Goal: Communication & Community: Answer question/provide support

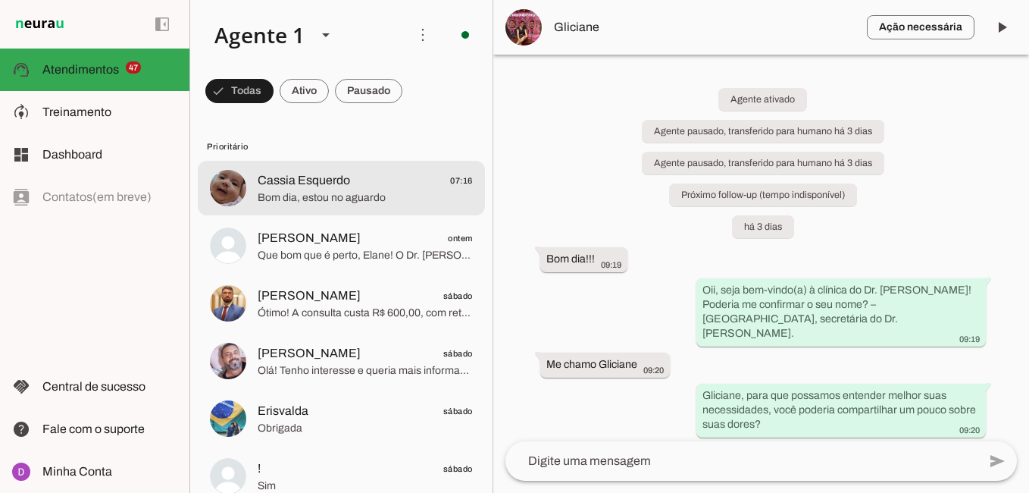
click at [391, 199] on span "Bom dia, estou no aguardo" at bounding box center [365, 197] width 215 height 15
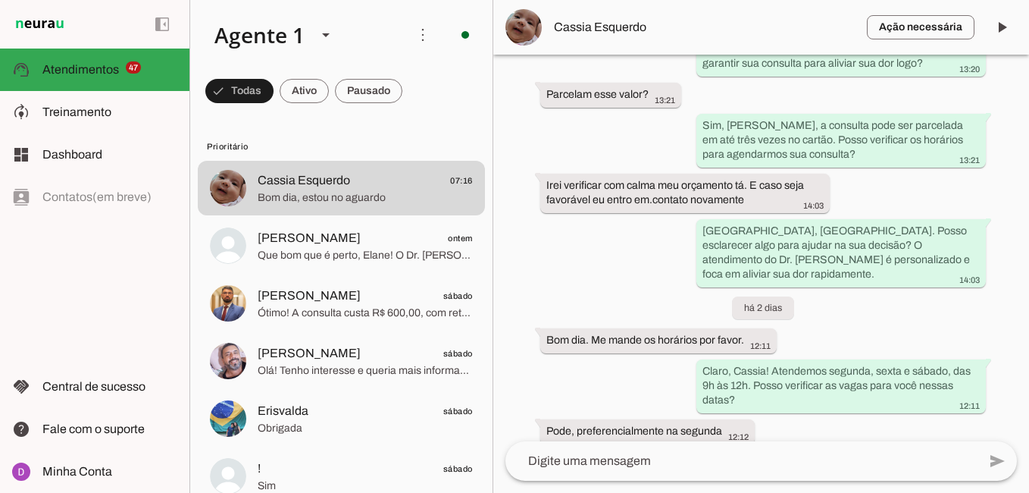
scroll to position [852, 0]
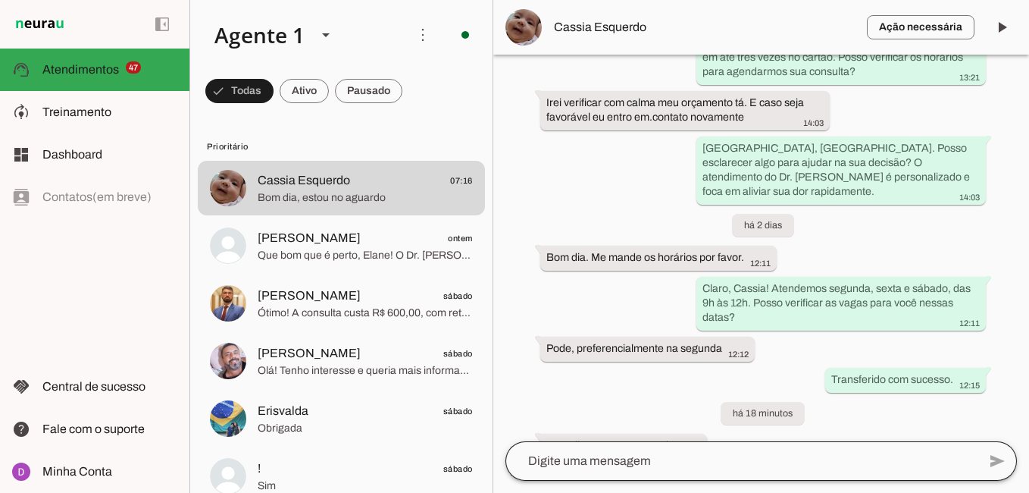
click at [726, 470] on div at bounding box center [742, 460] width 472 height 39
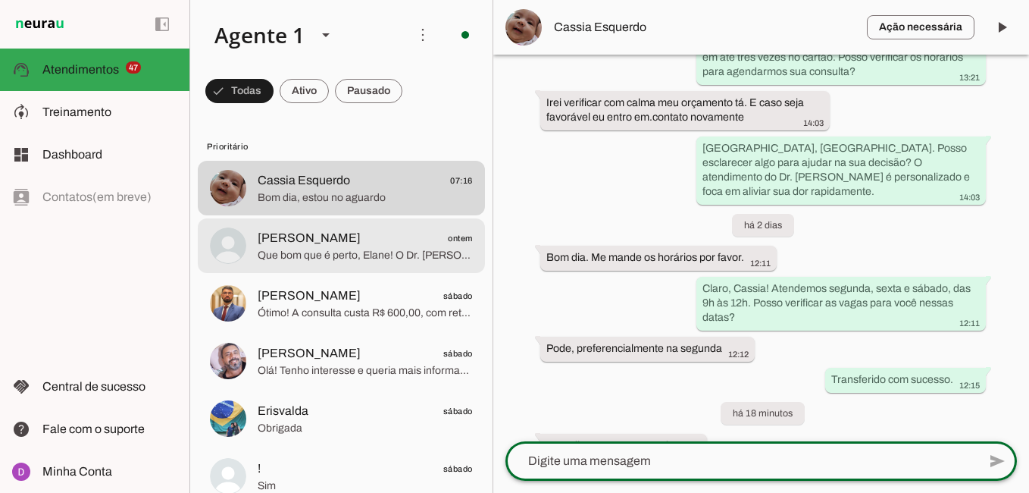
click at [305, 246] on span "[PERSON_NAME]" at bounding box center [309, 238] width 103 height 18
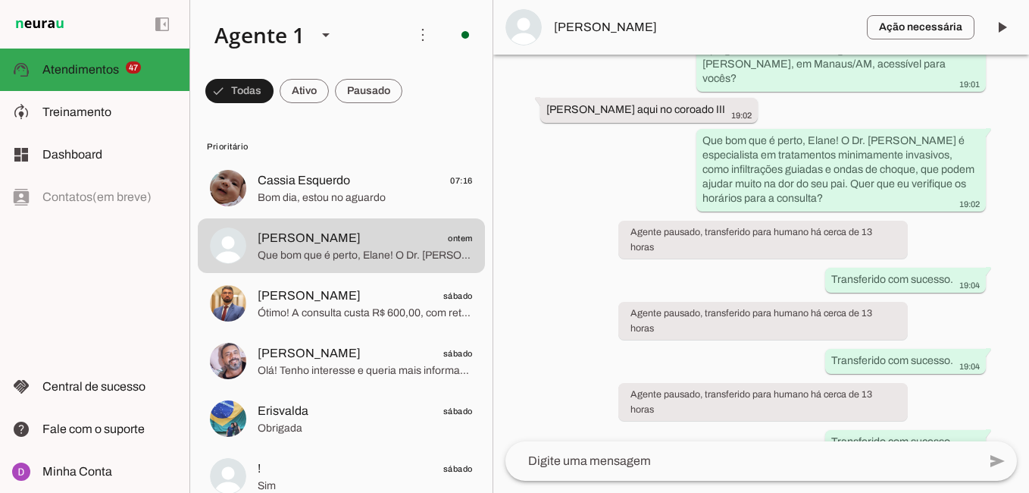
scroll to position [851, 0]
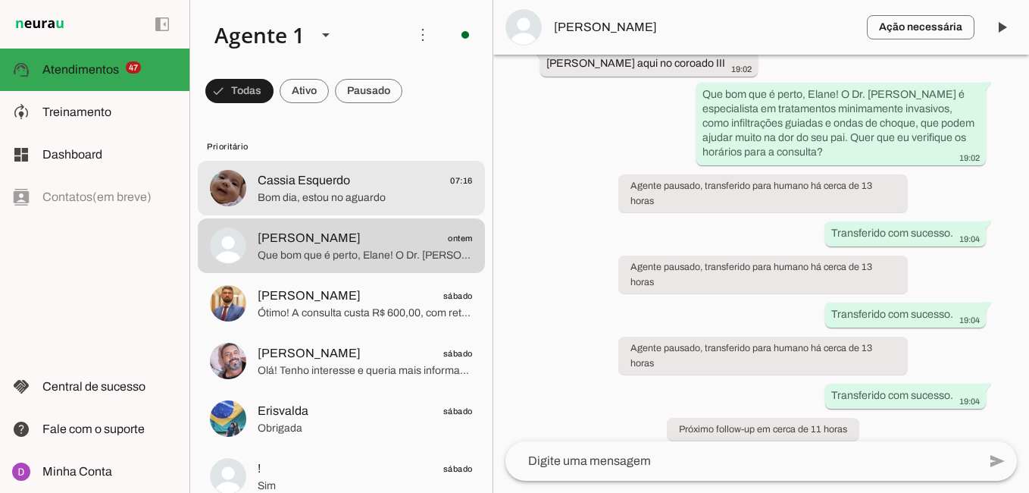
click at [302, 172] on span "Cassia Esquerdo" at bounding box center [304, 180] width 92 height 18
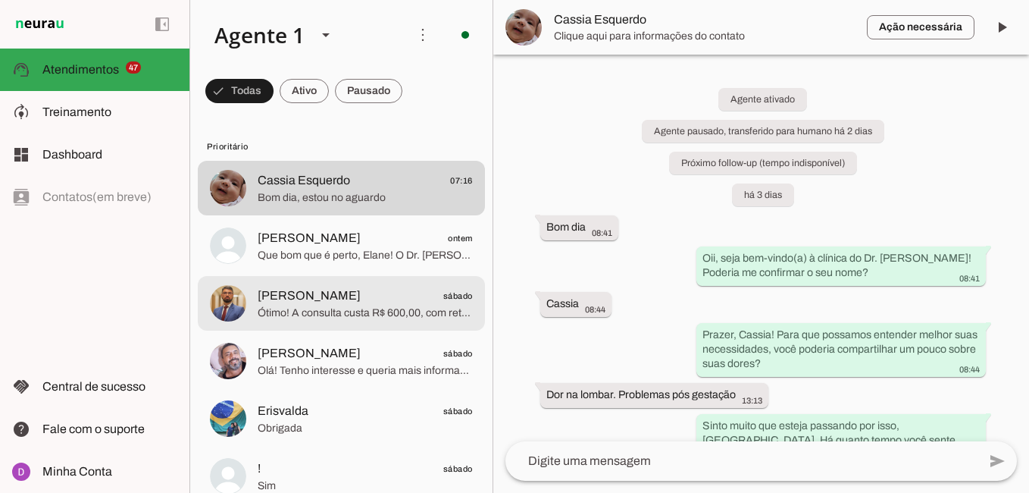
click at [326, 215] on md-item "[PERSON_NAME] sábado Ótimo! A consulta custa R$ 600,00, com retorno gratuito em…" at bounding box center [341, 188] width 287 height 55
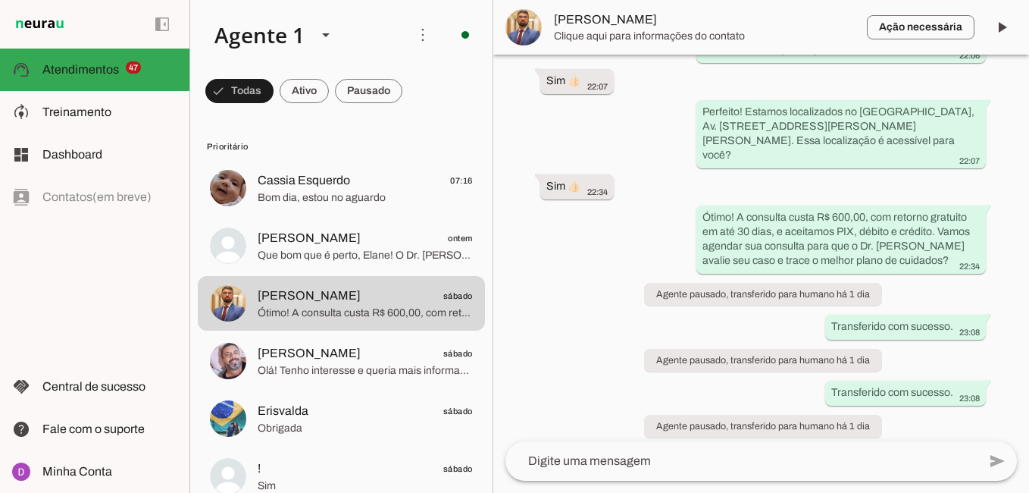
scroll to position [763, 0]
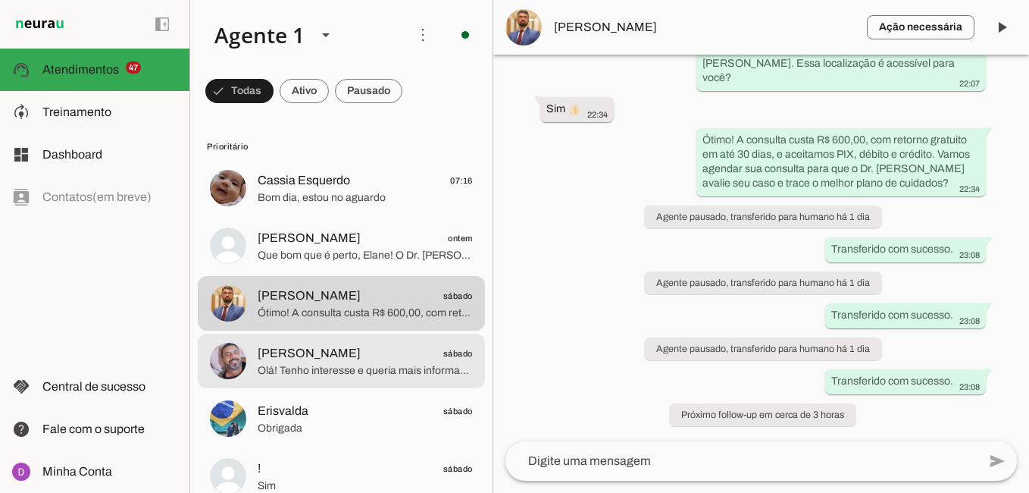
click at [299, 368] on span "Olá! Tenho interesse e queria mais informações, por favor." at bounding box center [365, 370] width 215 height 15
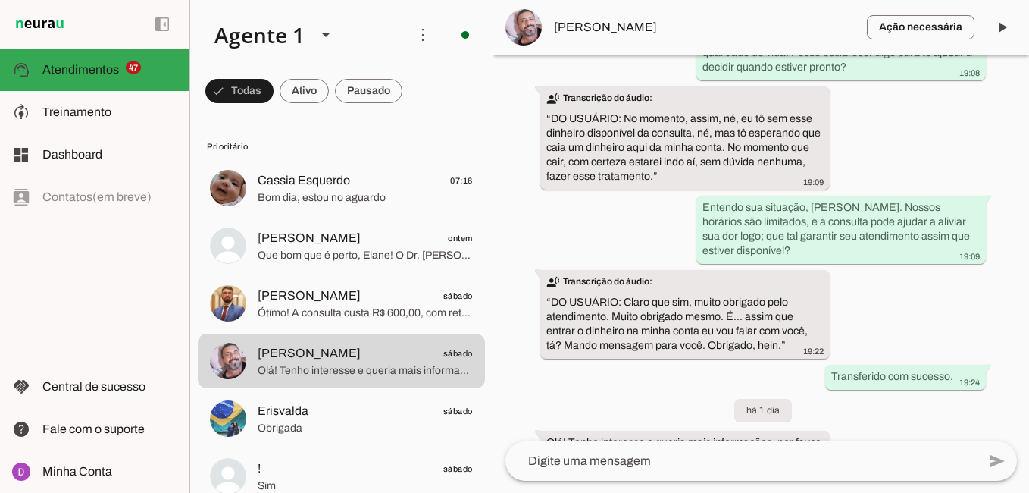
scroll to position [1620, 0]
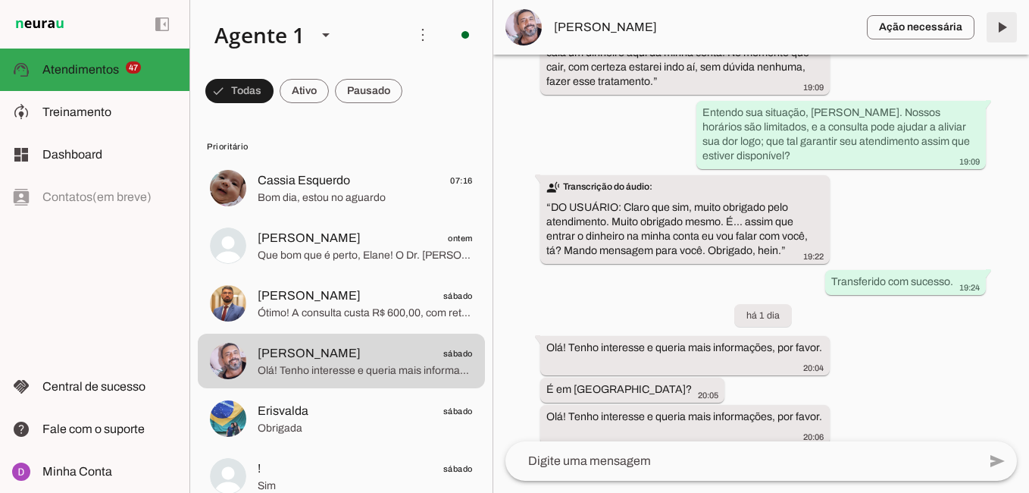
click at [995, 27] on span at bounding box center [1002, 27] width 36 height 36
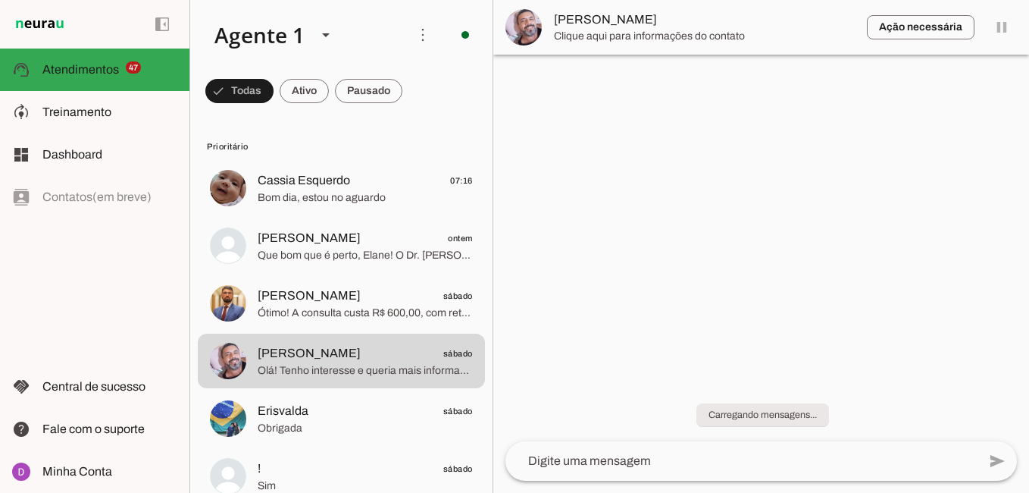
scroll to position [0, 0]
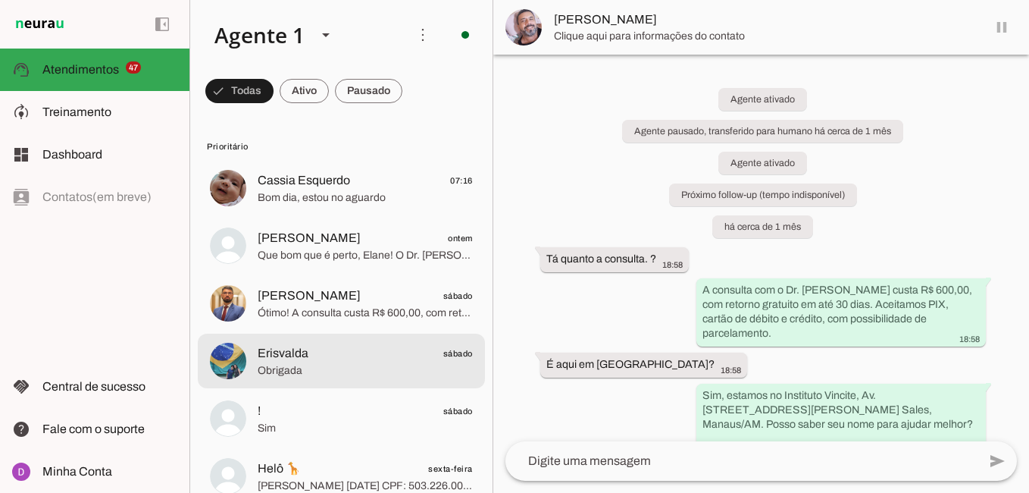
click at [308, 344] on span "Erisvalda sábado" at bounding box center [365, 353] width 215 height 19
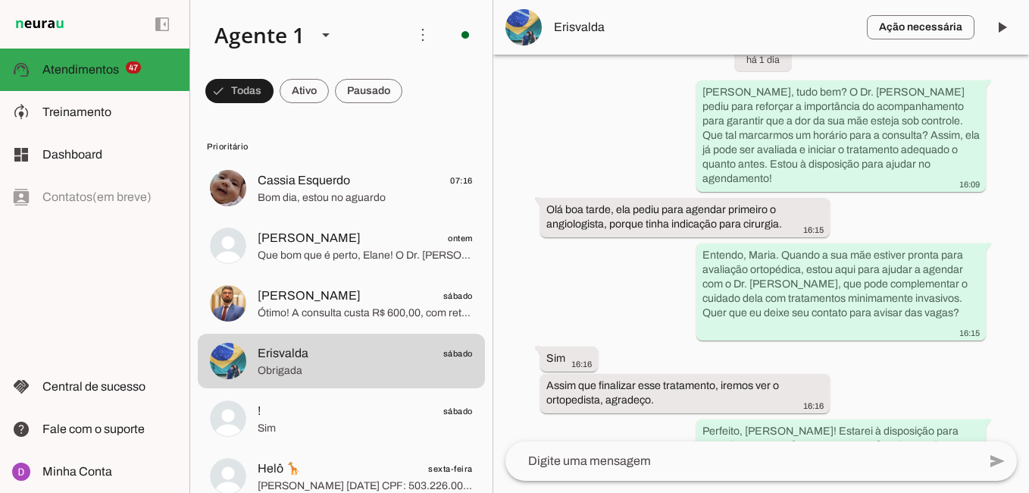
scroll to position [1644, 0]
